Goal: Task Accomplishment & Management: Use online tool/utility

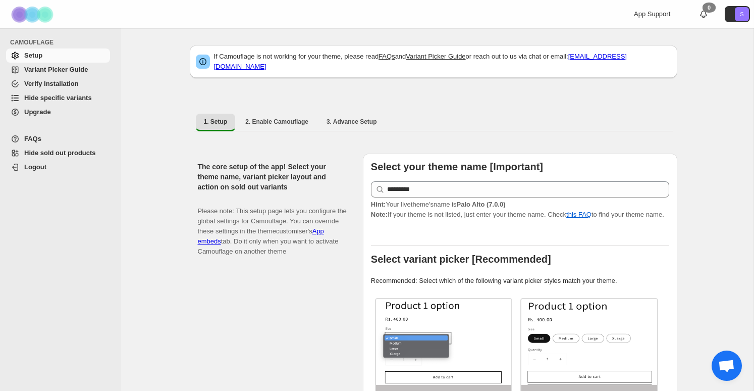
click at [53, 96] on span "Hide specific variants" at bounding box center [58, 98] width 68 height 8
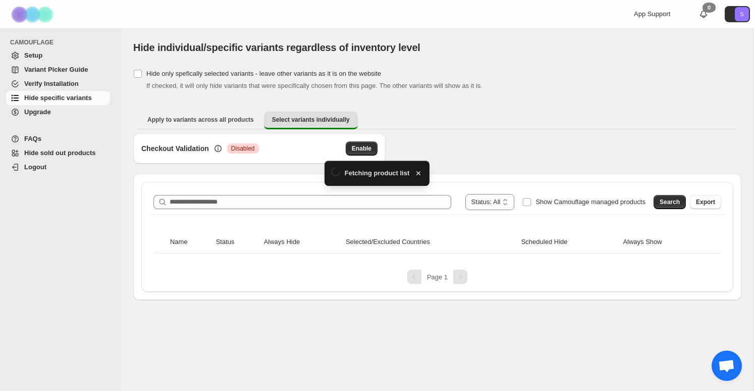
click at [319, 199] on div "**********" at bounding box center [437, 237] width 592 height 110
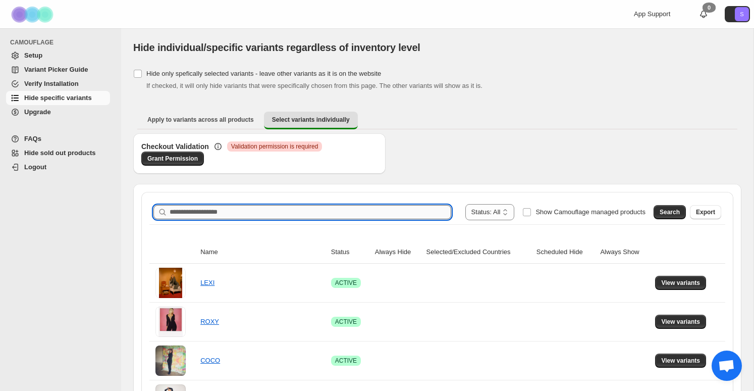
click at [319, 210] on input "Search product name" at bounding box center [311, 212] width 282 height 14
type input "**********"
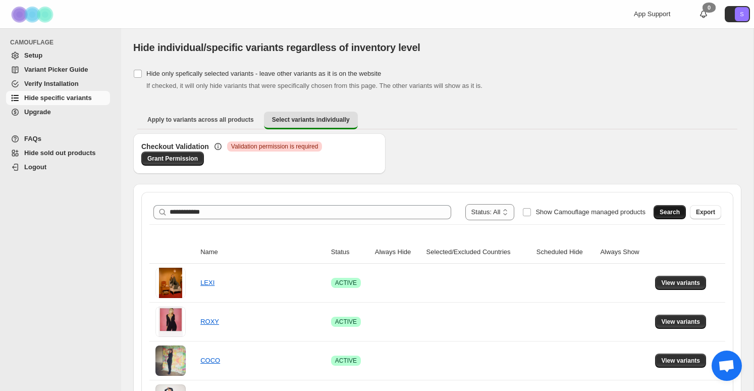
click at [669, 211] on span "Search" at bounding box center [670, 212] width 20 height 8
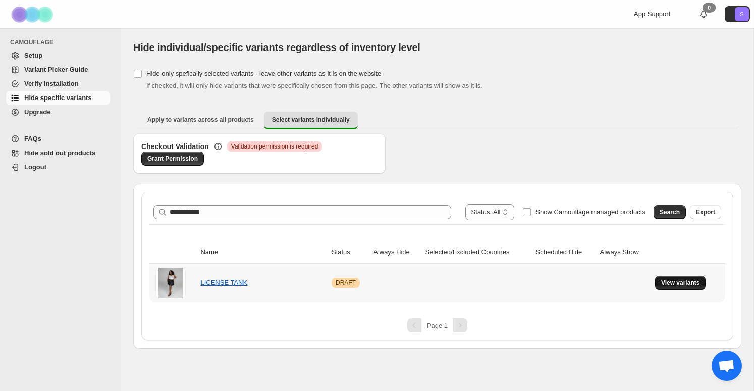
click at [697, 281] on span "View variants" at bounding box center [680, 283] width 39 height 8
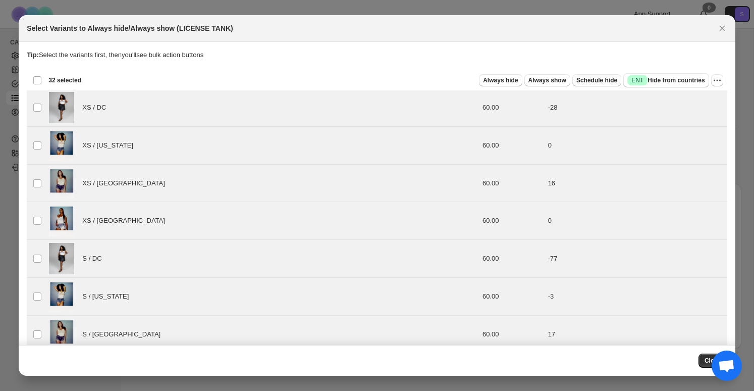
click at [606, 81] on span "Schedule hide" at bounding box center [596, 80] width 41 height 8
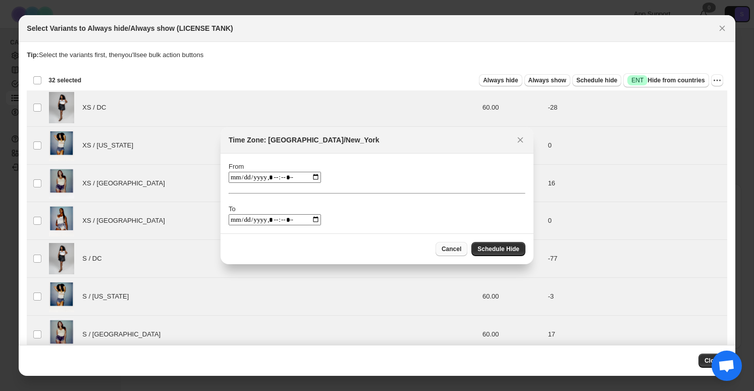
click at [453, 245] on span "Cancel" at bounding box center [452, 249] width 20 height 8
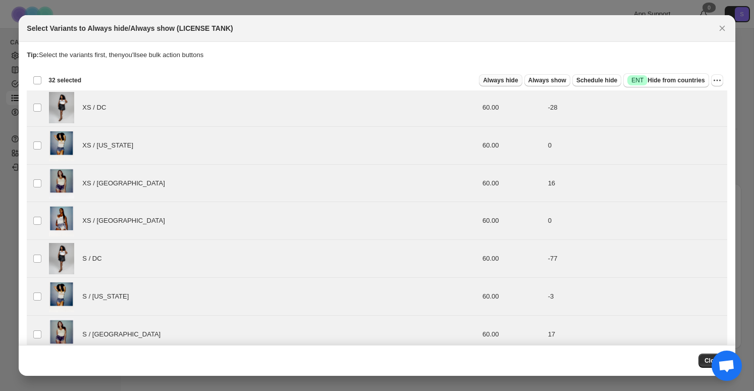
click at [506, 77] on span "Always hide" at bounding box center [500, 80] width 35 height 8
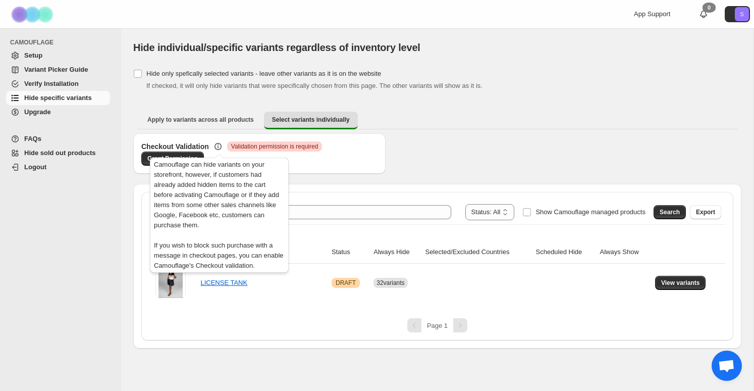
click at [218, 146] on icon at bounding box center [218, 146] width 10 height 10
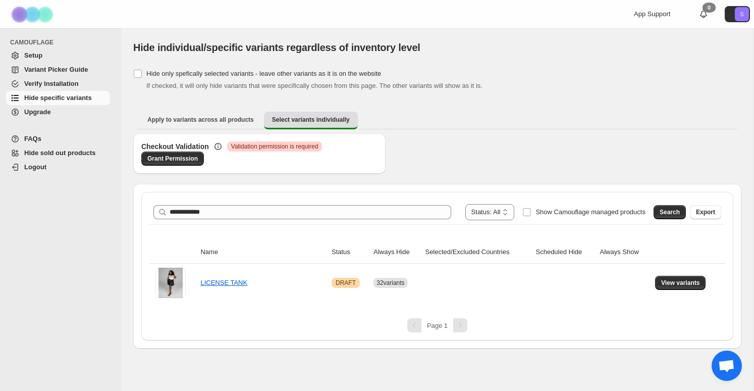
click at [529, 172] on div "Checkout Validation Critical Validation permission is required Grant Permission" at bounding box center [437, 158] width 608 height 50
